Goal: Navigation & Orientation: Find specific page/section

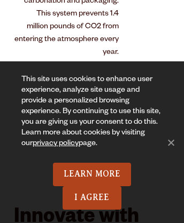
scroll to position [3868, 0]
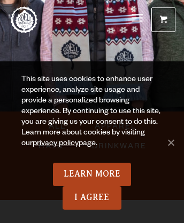
click at [163, 18] on span at bounding box center [163, 22] width 7 height 8
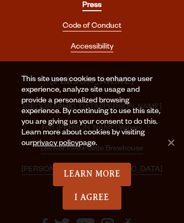
click at [91, 4] on link "Press" at bounding box center [91, 7] width 19 height 10
